Goal: Information Seeking & Learning: Learn about a topic

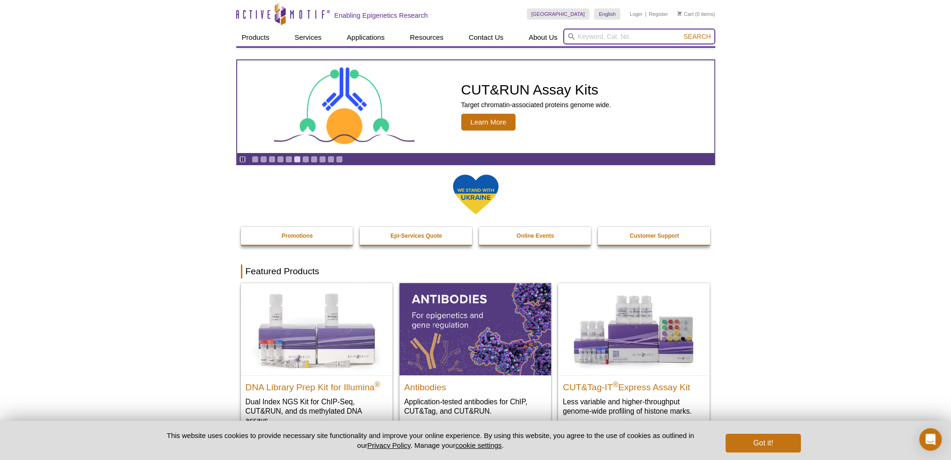
click at [604, 37] on input "search" at bounding box center [639, 37] width 152 height 16
type input "H3K9me"
click at [681, 32] on button "Search" at bounding box center [697, 36] width 33 height 8
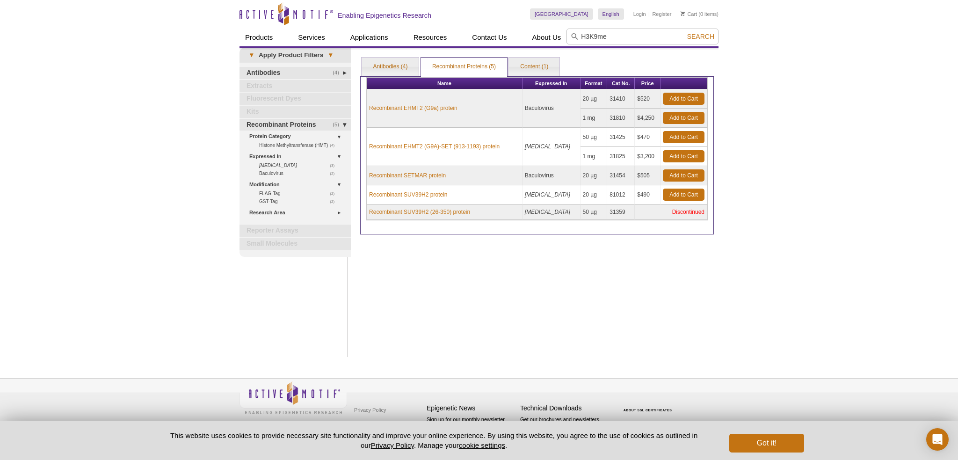
type input "H3K9me"
click at [684, 32] on button "Search" at bounding box center [700, 36] width 33 height 8
click at [412, 69] on link "Antibodies (4)" at bounding box center [390, 67] width 57 height 19
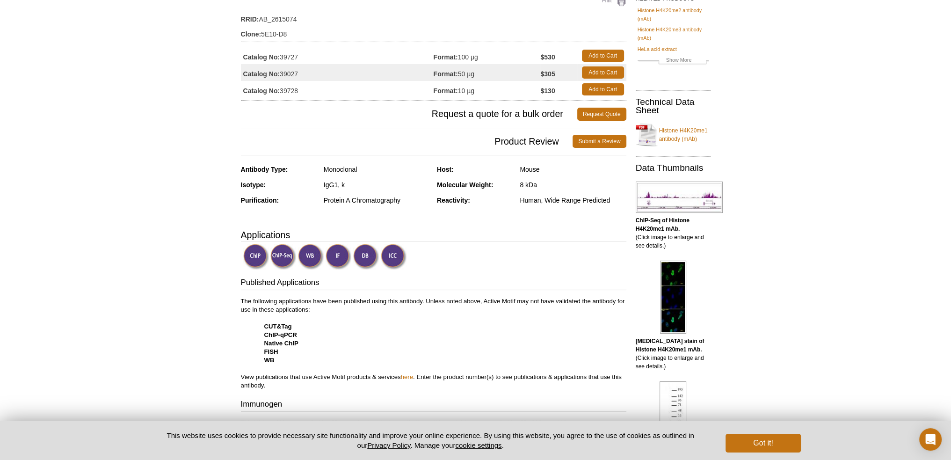
scroll to position [47, 0]
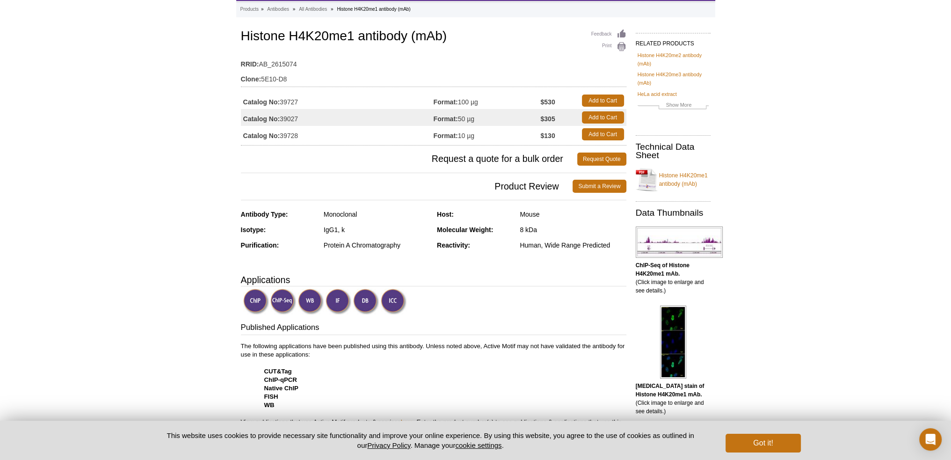
click at [580, 247] on div "Human, Wide Range Predicted" at bounding box center [573, 245] width 106 height 8
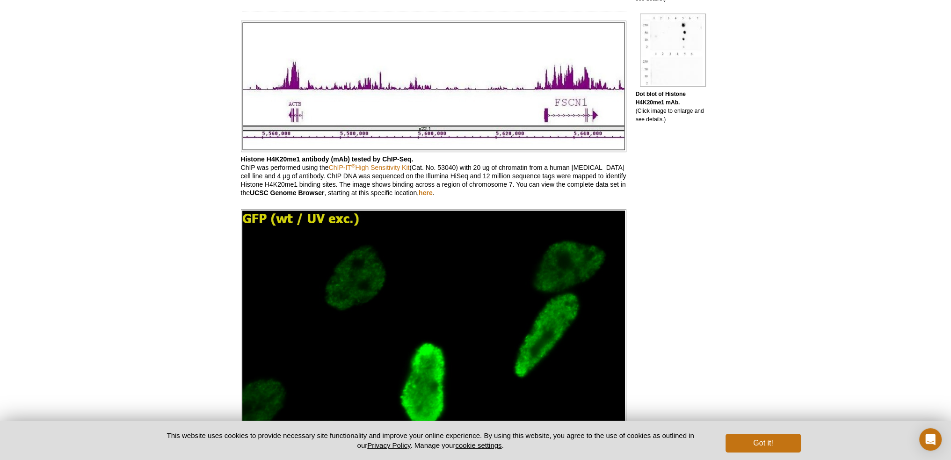
scroll to position [0, 0]
